Goal: Task Accomplishment & Management: Manage account settings

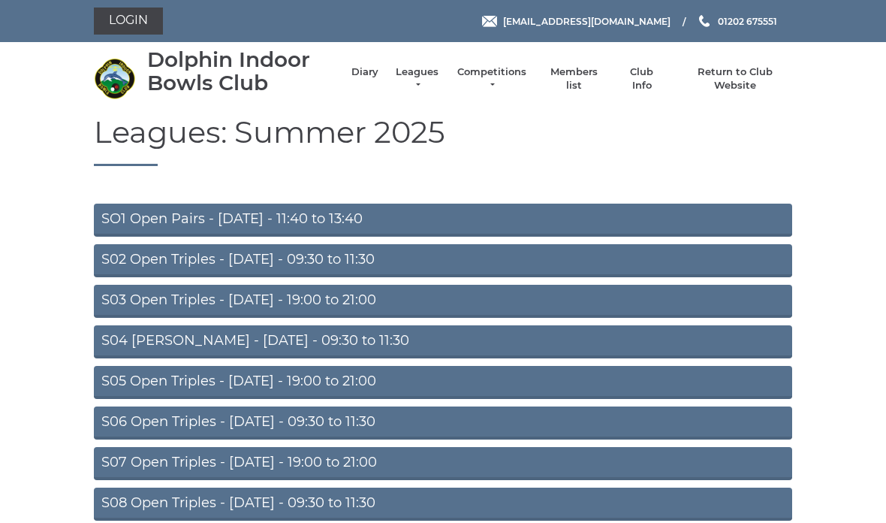
click at [419, 80] on link "Leagues" at bounding box center [416, 78] width 47 height 27
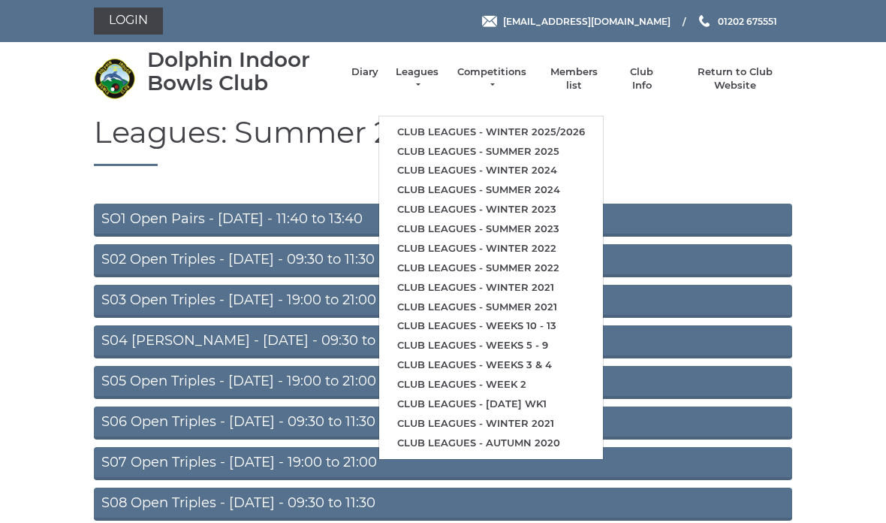
click at [563, 128] on link "Club leagues - Winter 2025/2026" at bounding box center [491, 132] width 224 height 20
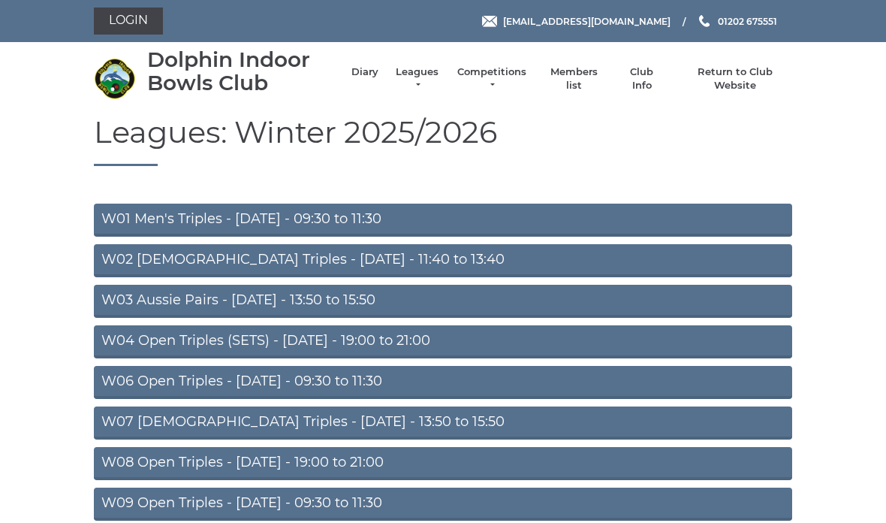
click at [143, 23] on link "Login" at bounding box center [128, 21] width 69 height 27
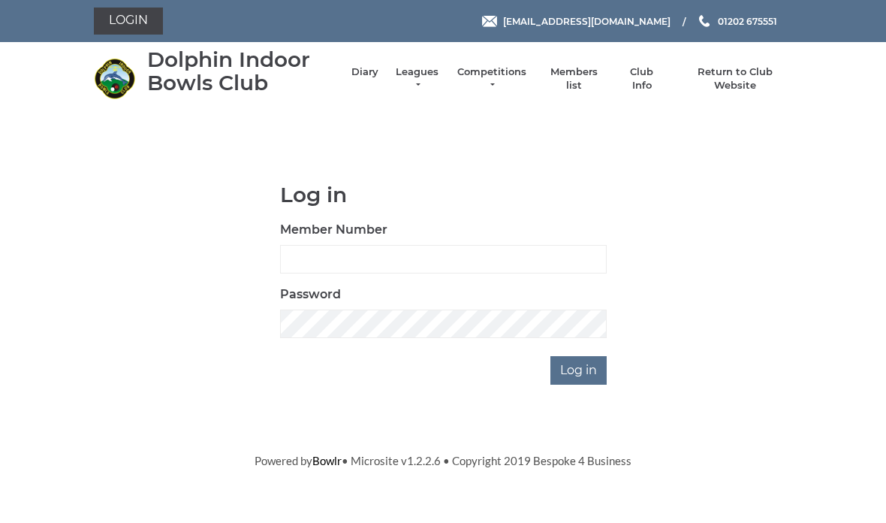
click at [424, 230] on div "Member Number" at bounding box center [443, 247] width 327 height 53
click at [589, 372] on input "Log in" at bounding box center [578, 370] width 56 height 29
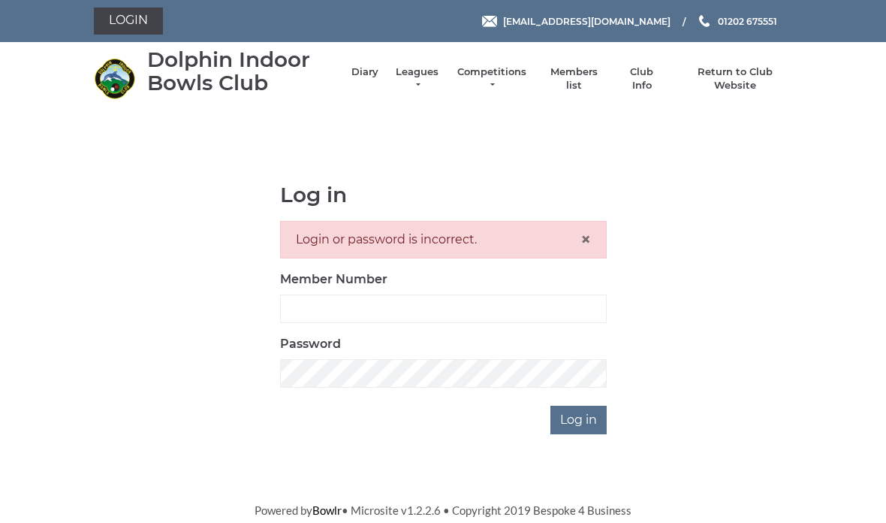
click at [432, 251] on div "Login or password is incorrect. ×" at bounding box center [443, 240] width 327 height 38
click at [590, 230] on span "×" at bounding box center [585, 239] width 11 height 22
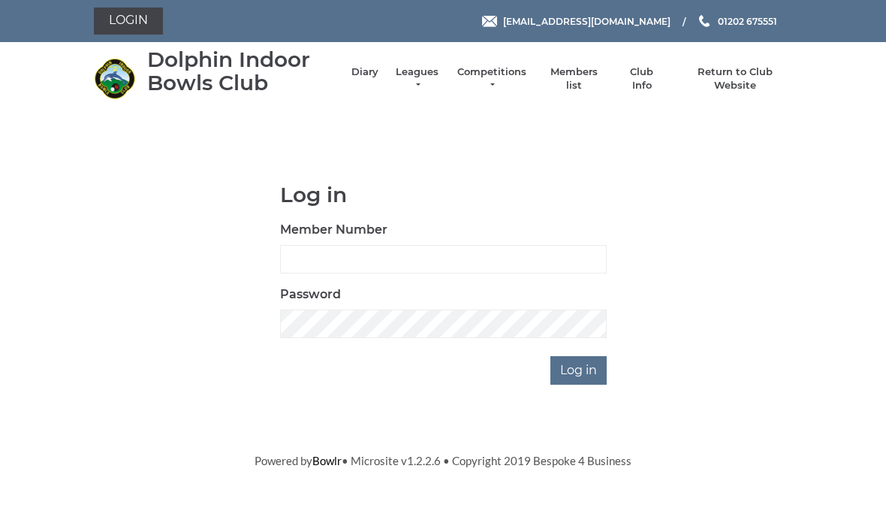
click at [588, 375] on input "Log in" at bounding box center [578, 370] width 56 height 29
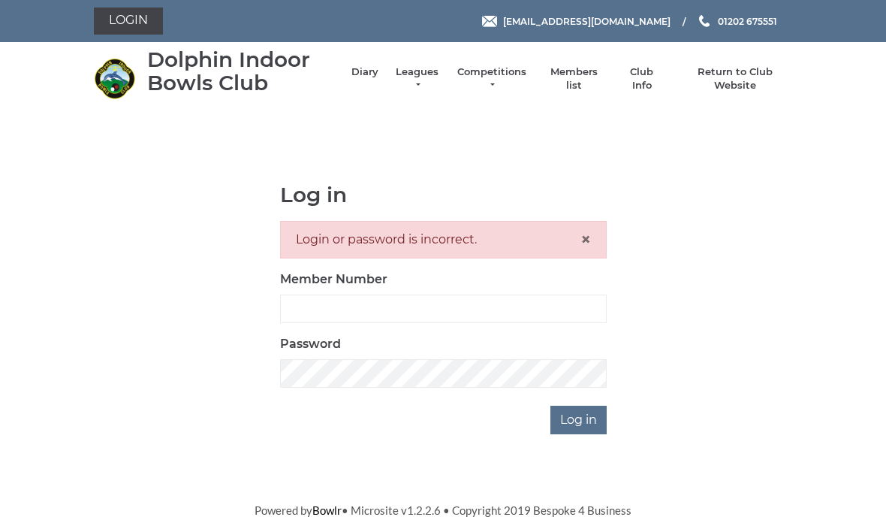
click at [589, 236] on span "×" at bounding box center [585, 239] width 11 height 22
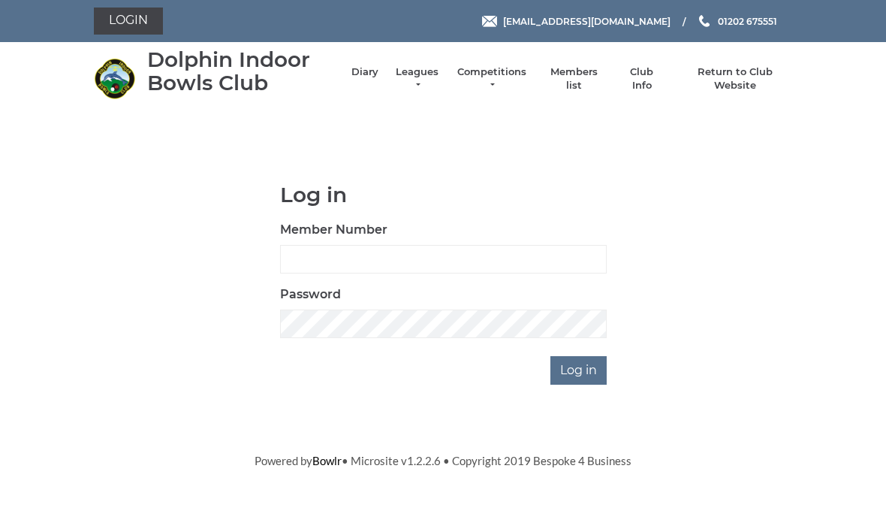
click at [322, 255] on input "Member Number" at bounding box center [443, 259] width 327 height 29
type input "2967"
click at [586, 375] on input "Log in" at bounding box center [578, 370] width 56 height 29
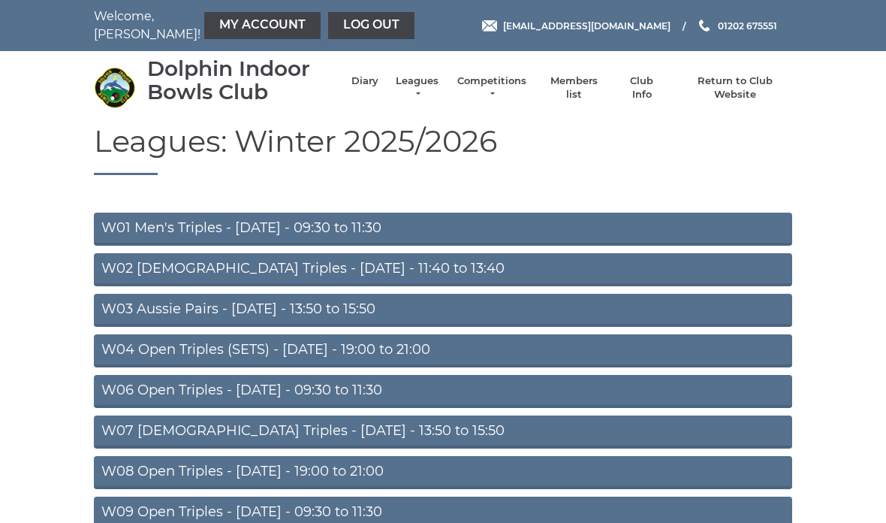
click at [250, 32] on link "My Account" at bounding box center [262, 25] width 116 height 27
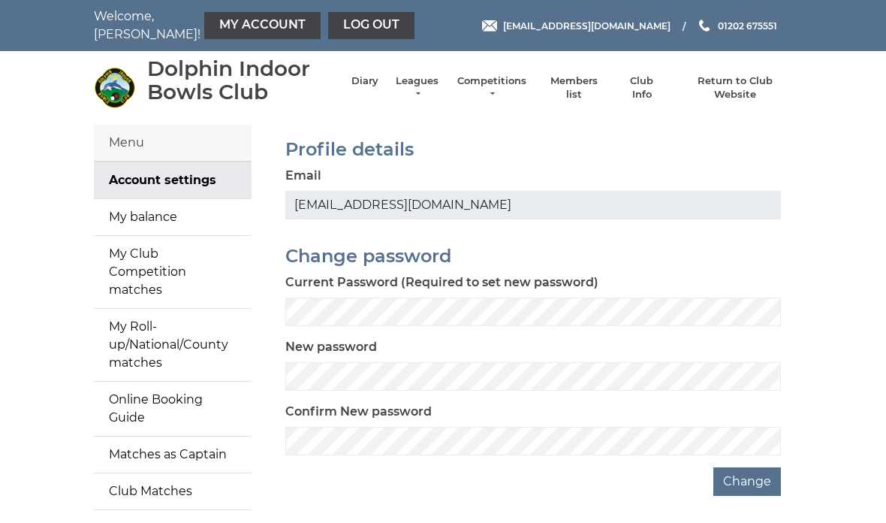
click at [194, 218] on link "My balance" at bounding box center [173, 217] width 158 height 36
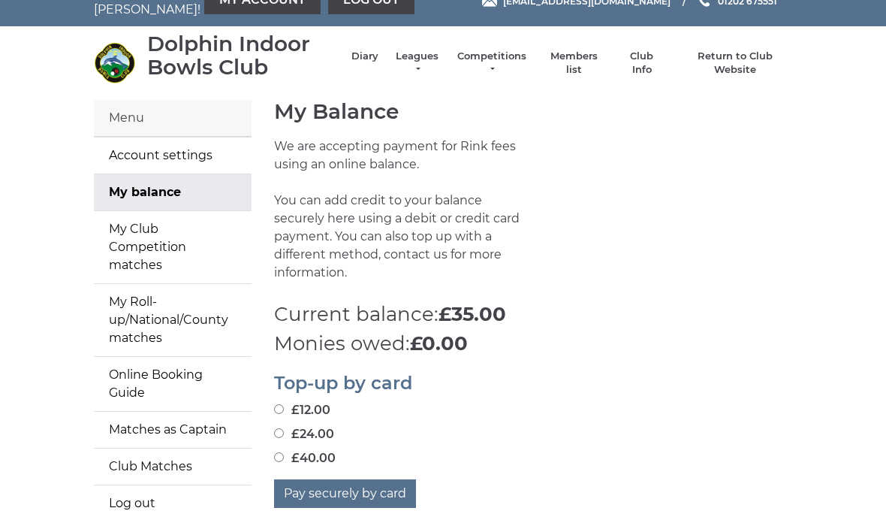
scroll to position [22, 0]
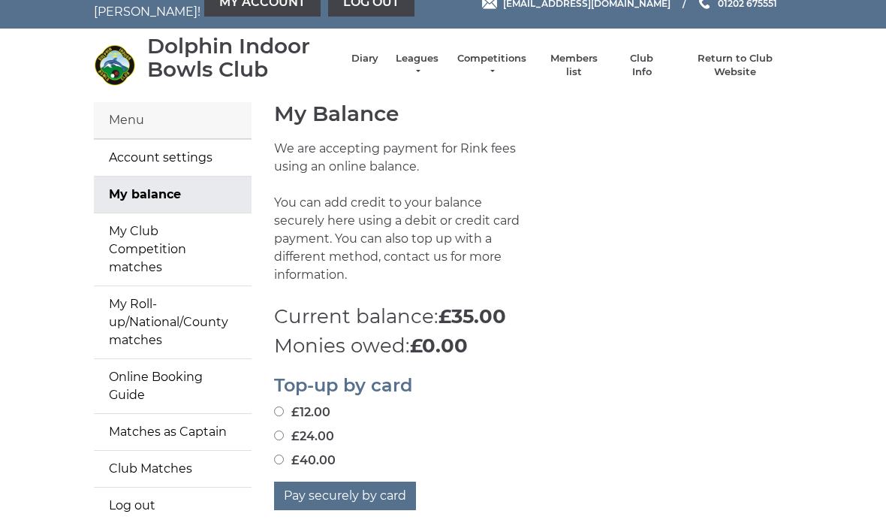
click at [194, 152] on link "Account settings" at bounding box center [173, 158] width 158 height 36
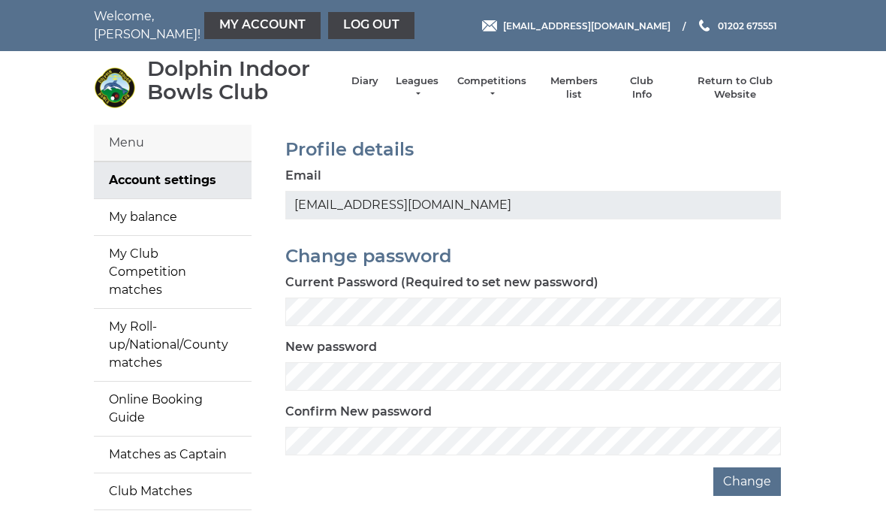
click at [206, 221] on link "My balance" at bounding box center [173, 217] width 158 height 36
